Goal: Find specific page/section: Find specific page/section

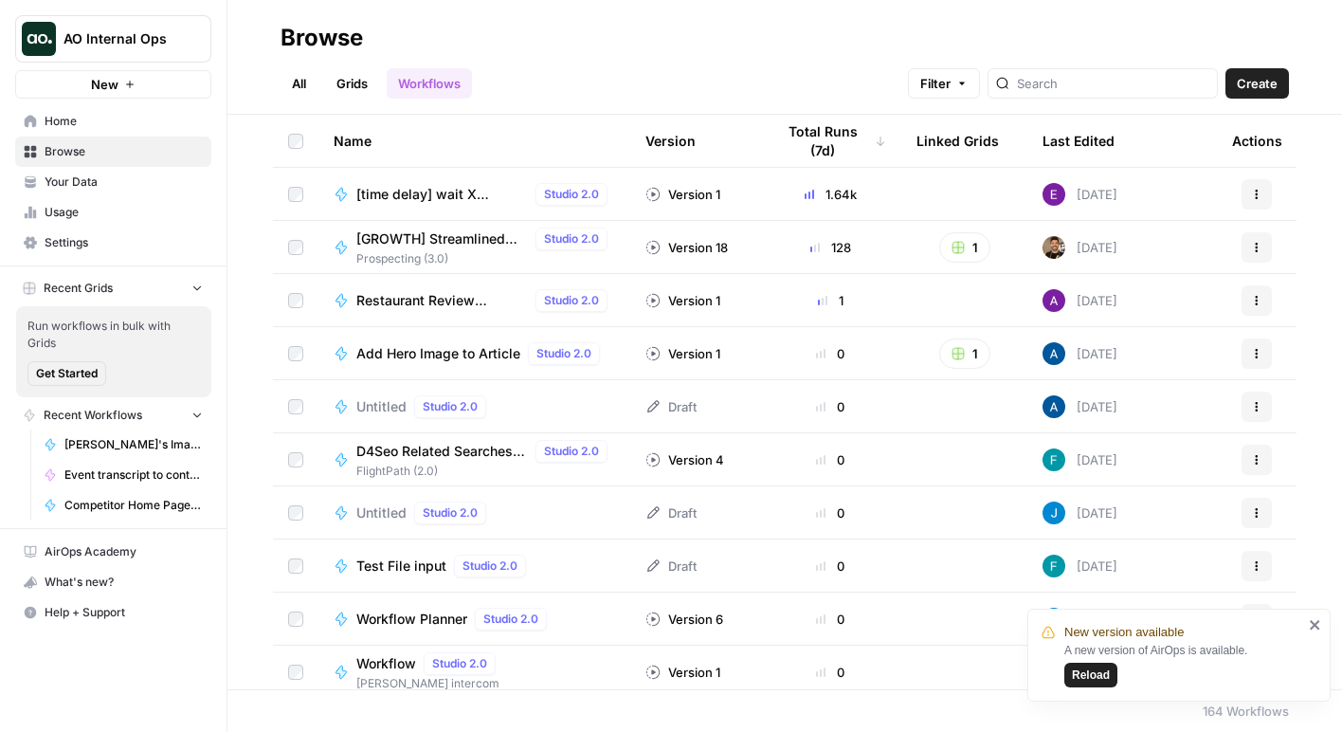
click at [179, 52] on button "AO Internal Ops" at bounding box center [113, 38] width 196 height 47
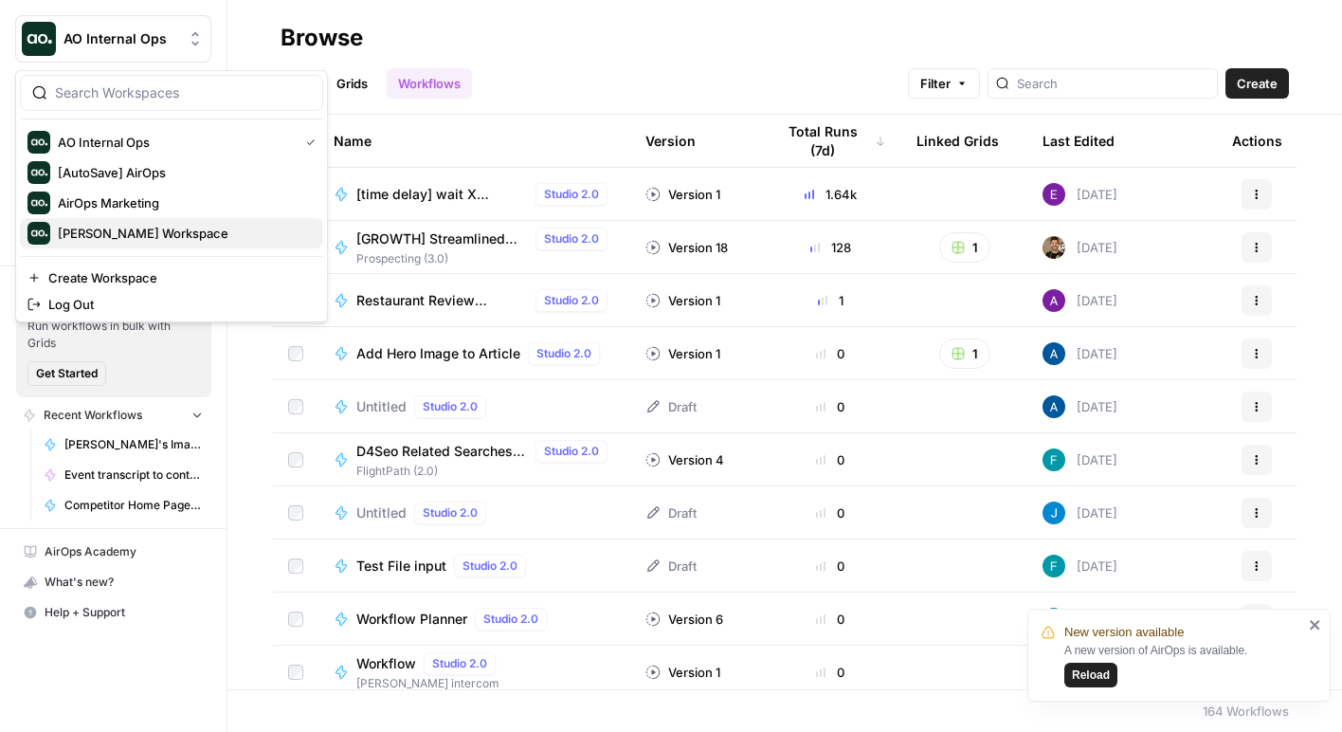
click at [145, 226] on span "Ally Rubin Workspace" at bounding box center [183, 233] width 250 height 19
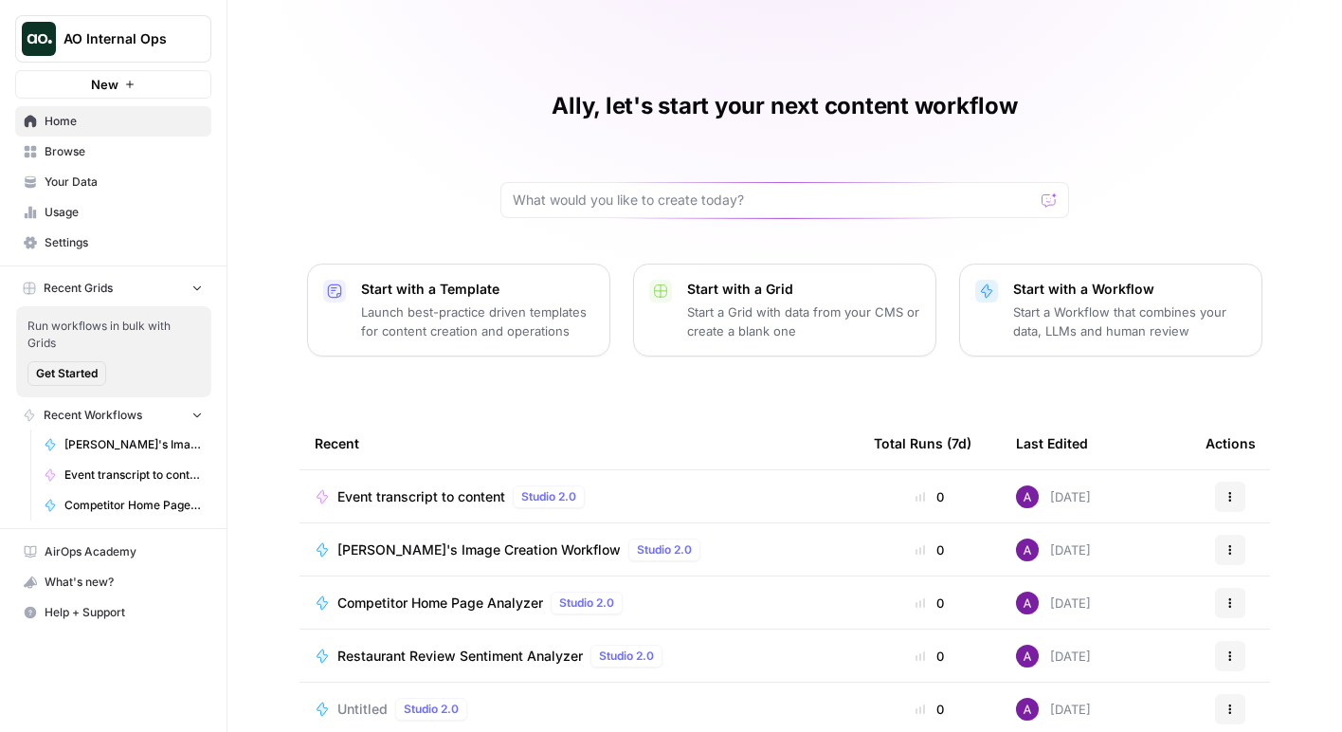
scroll to position [140, 0]
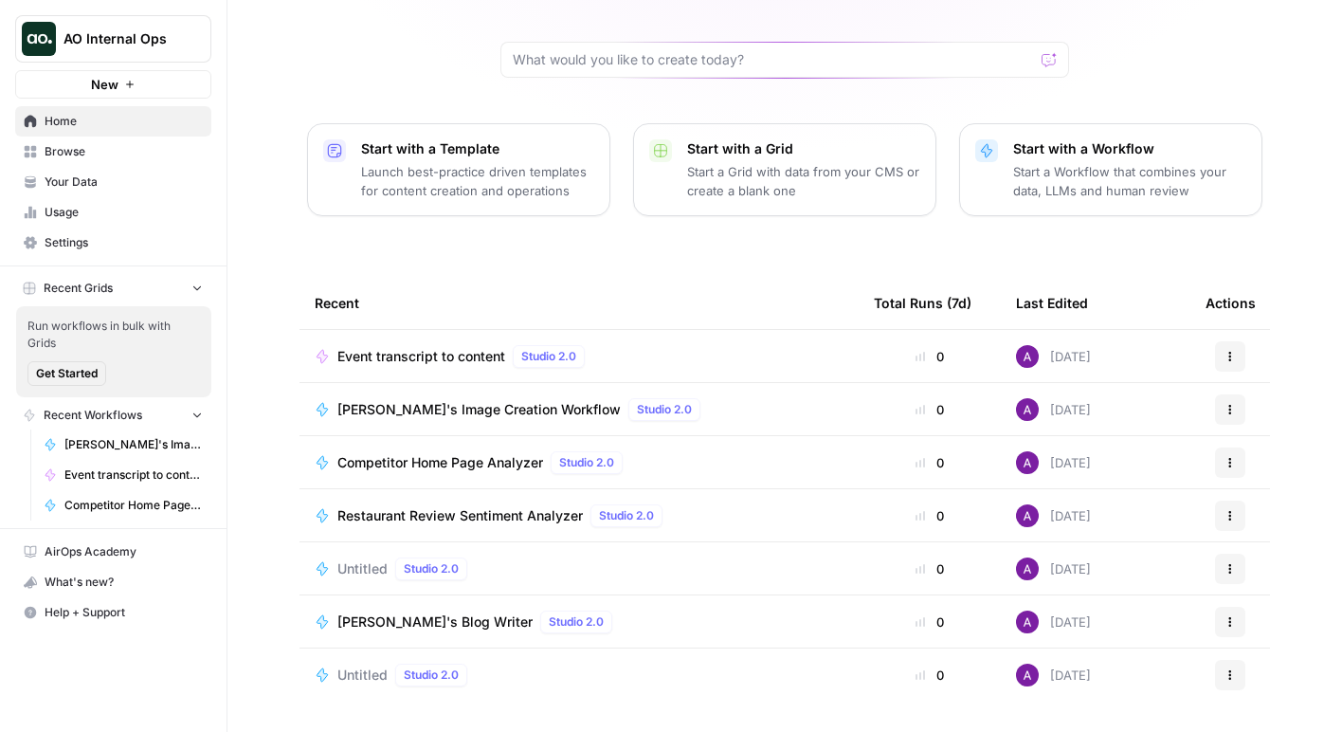
click at [427, 356] on span "Event transcript to content" at bounding box center [421, 356] width 168 height 19
